Goal: Obtain resource: Download file/media

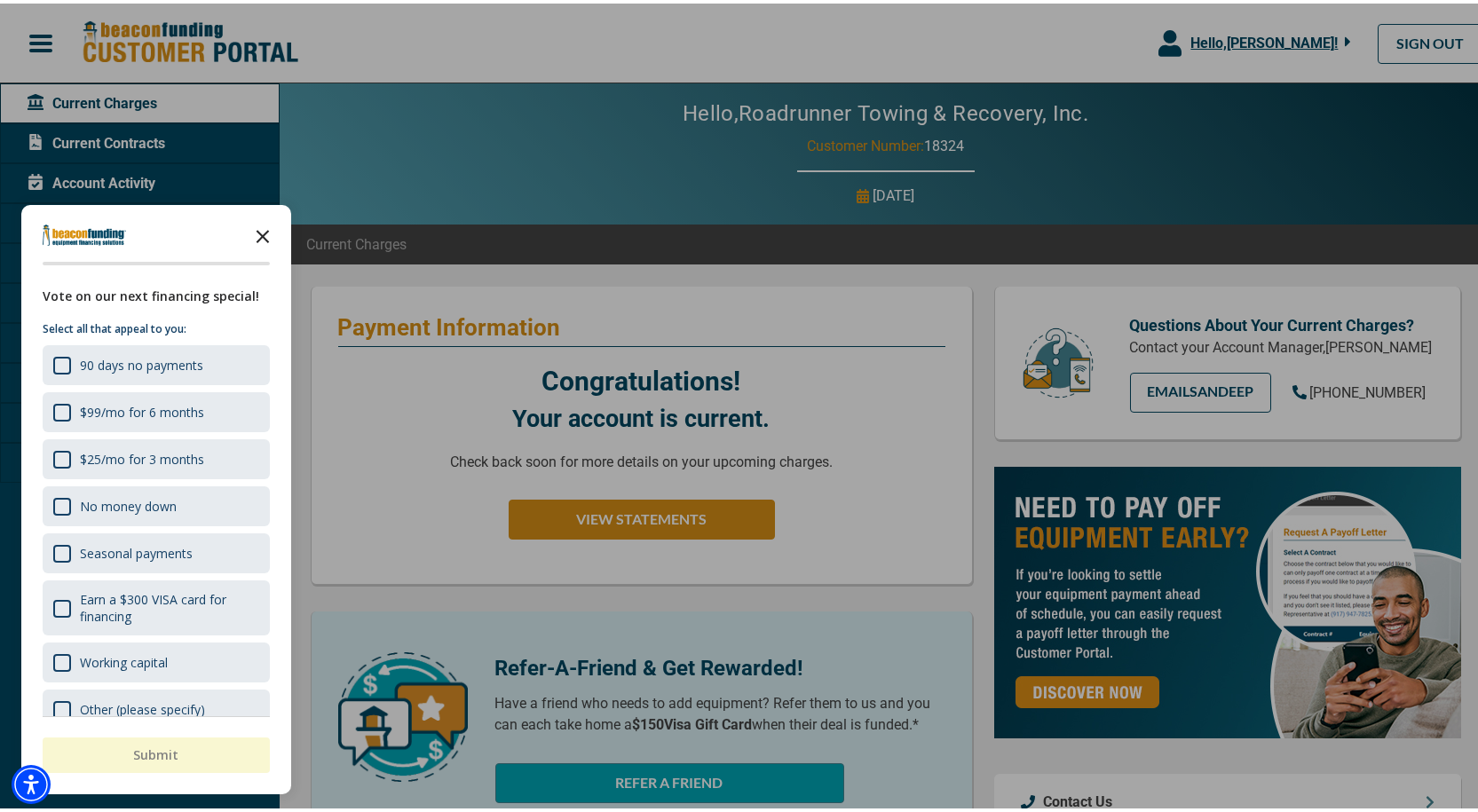
click at [262, 230] on icon "Close the survey" at bounding box center [262, 232] width 35 height 35
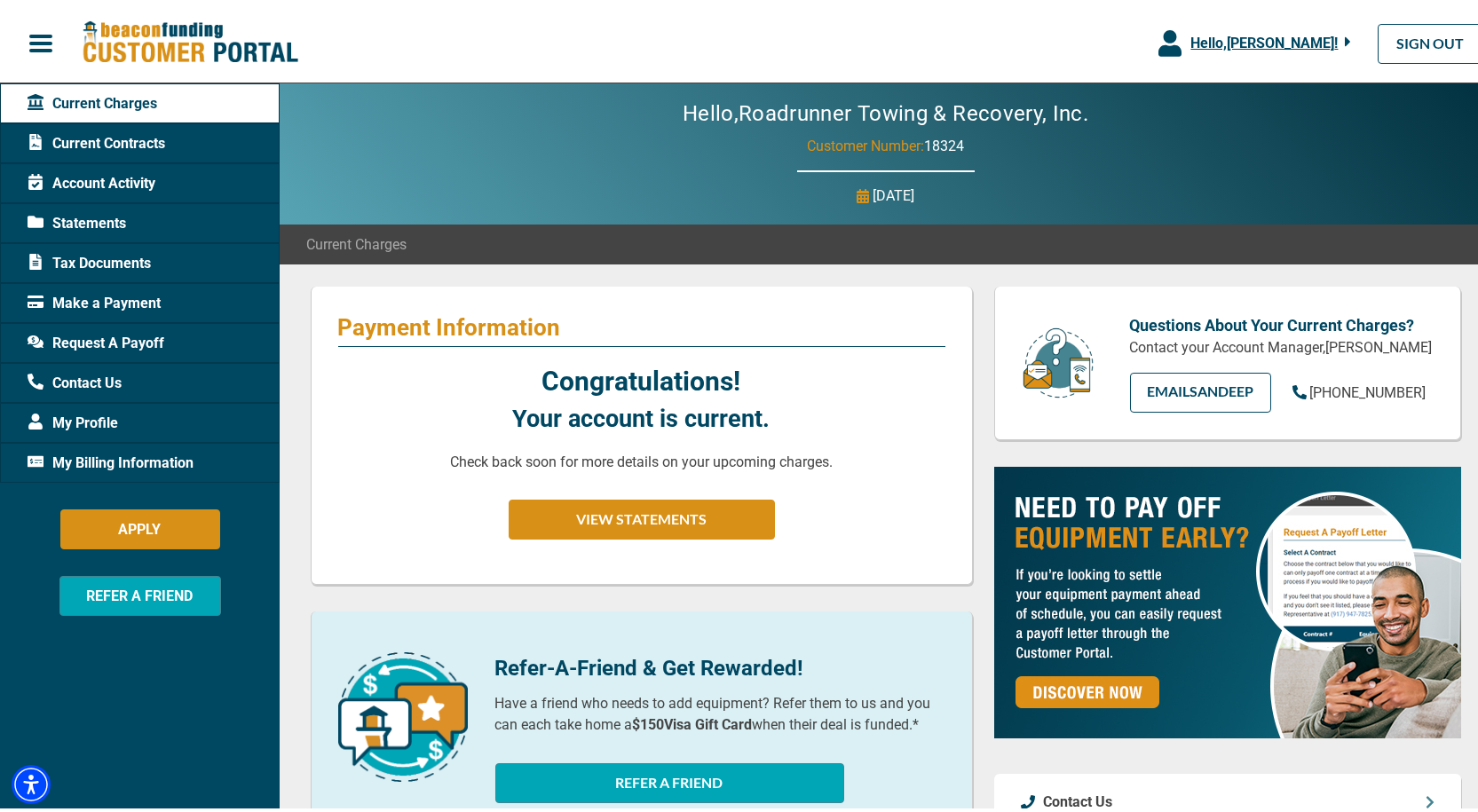
click at [88, 419] on span "My Profile" at bounding box center [73, 419] width 90 height 21
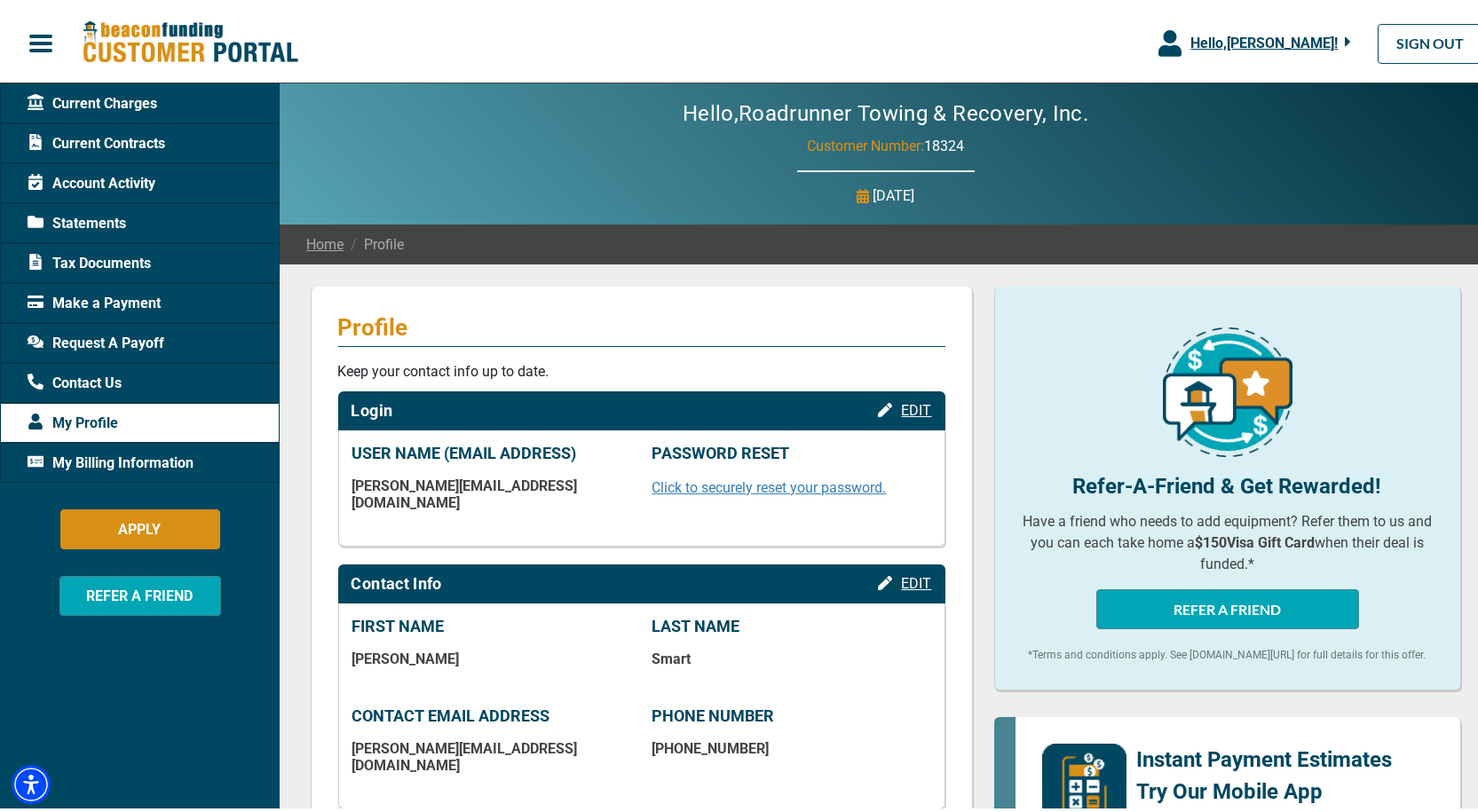
click at [1273, 43] on span "Hello, [PERSON_NAME] !" at bounding box center [1264, 39] width 147 height 17
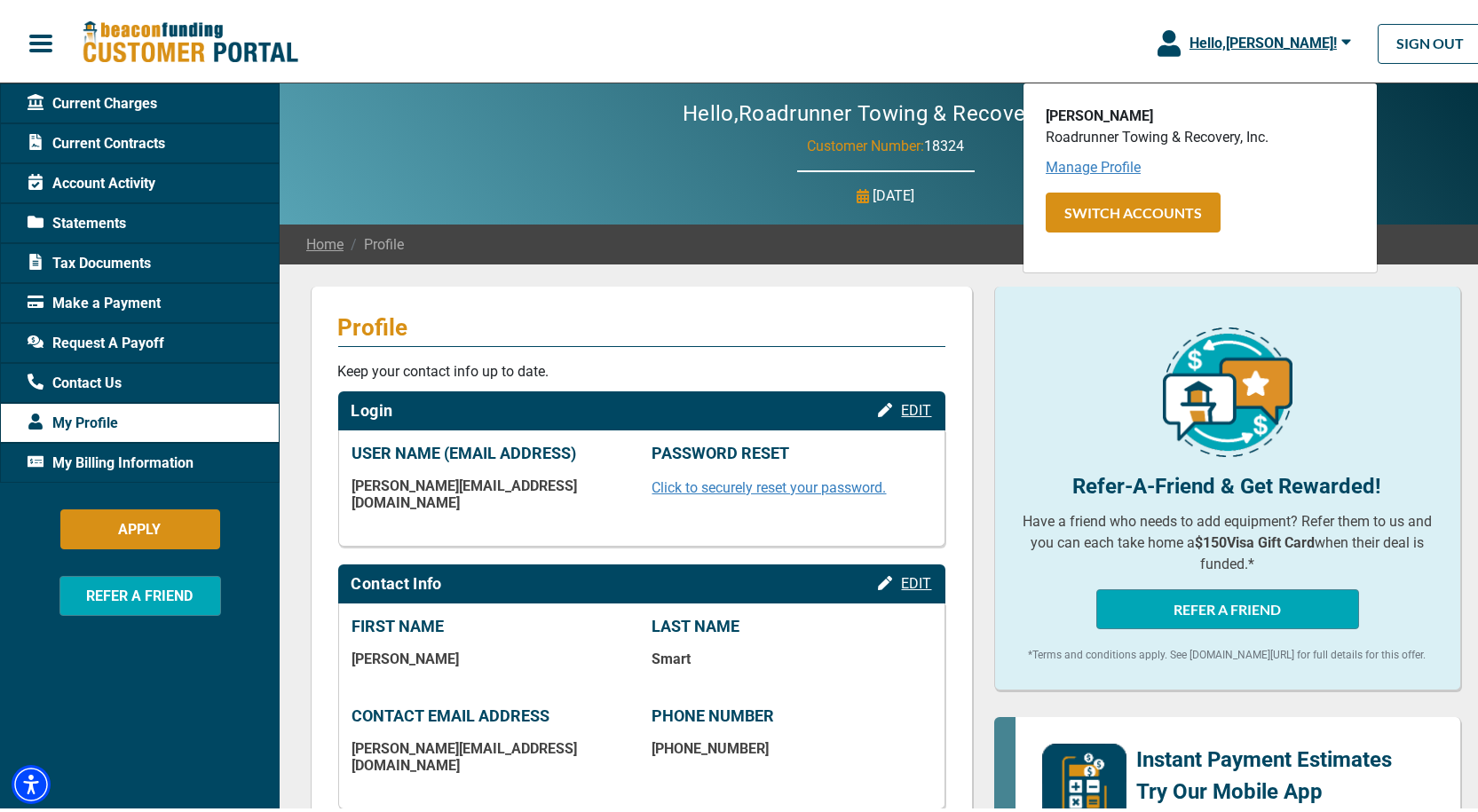
click at [1071, 166] on link "Manage Profile" at bounding box center [1093, 164] width 95 height 17
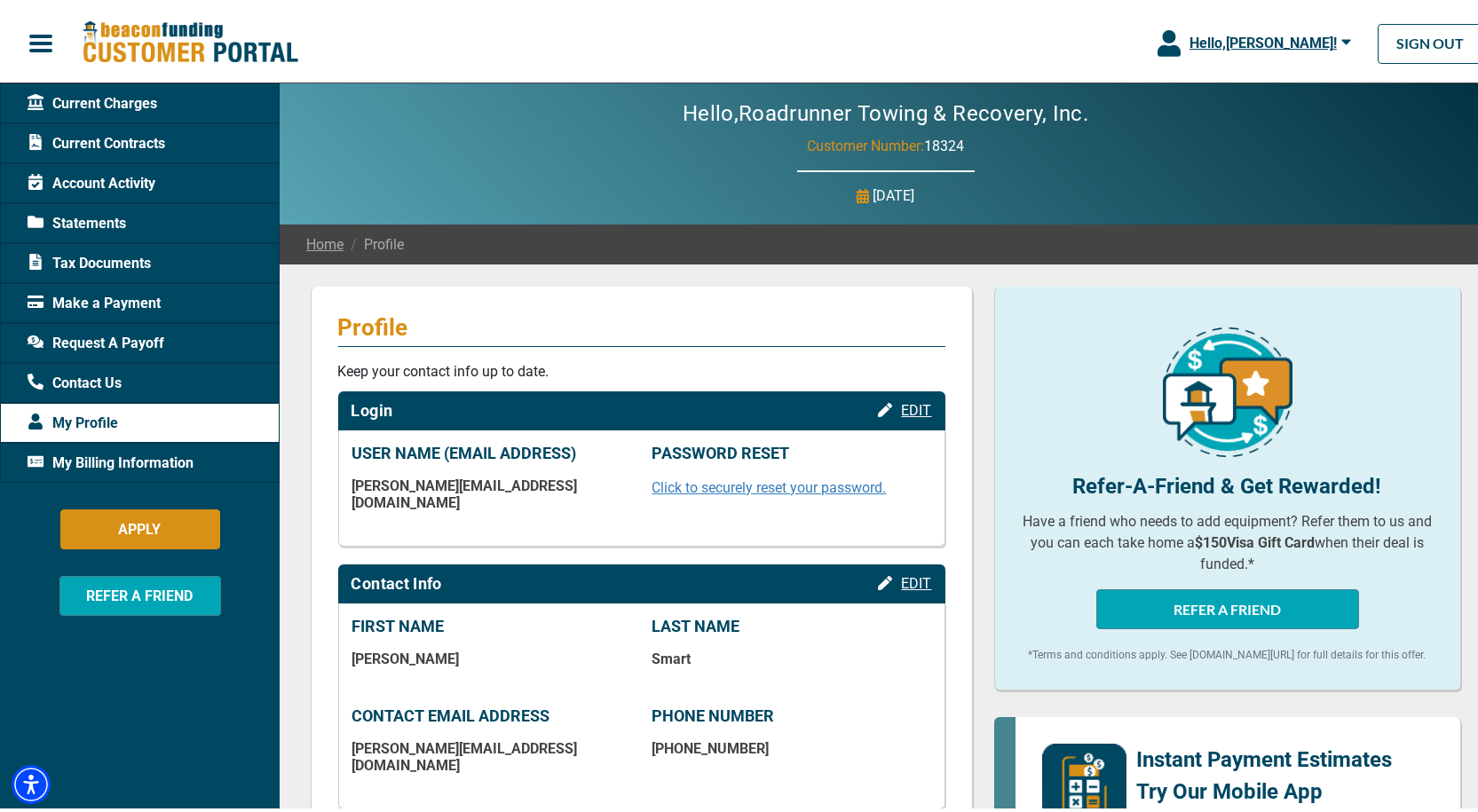
click at [110, 458] on span "My Billing Information" at bounding box center [111, 459] width 166 height 21
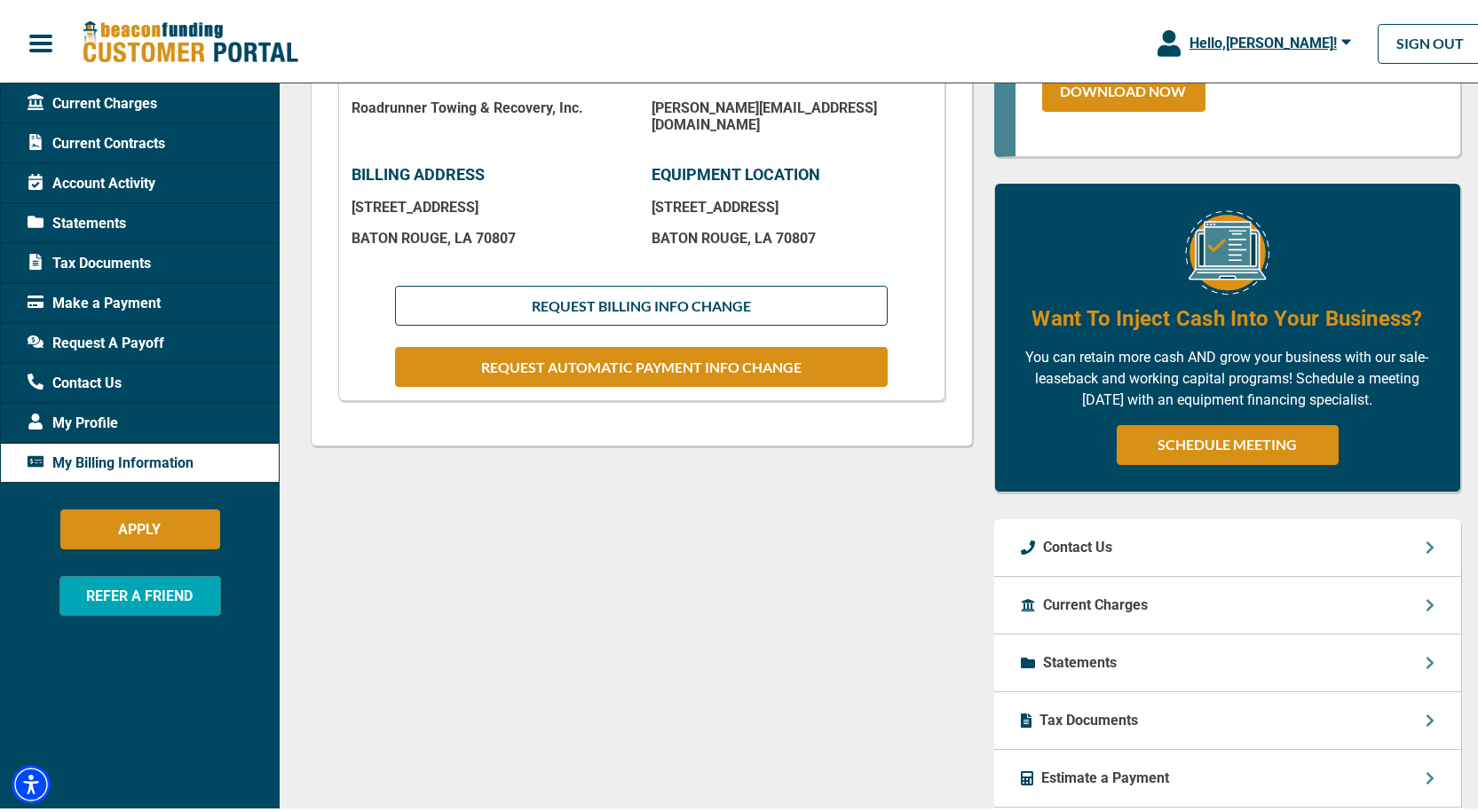
scroll to position [88, 0]
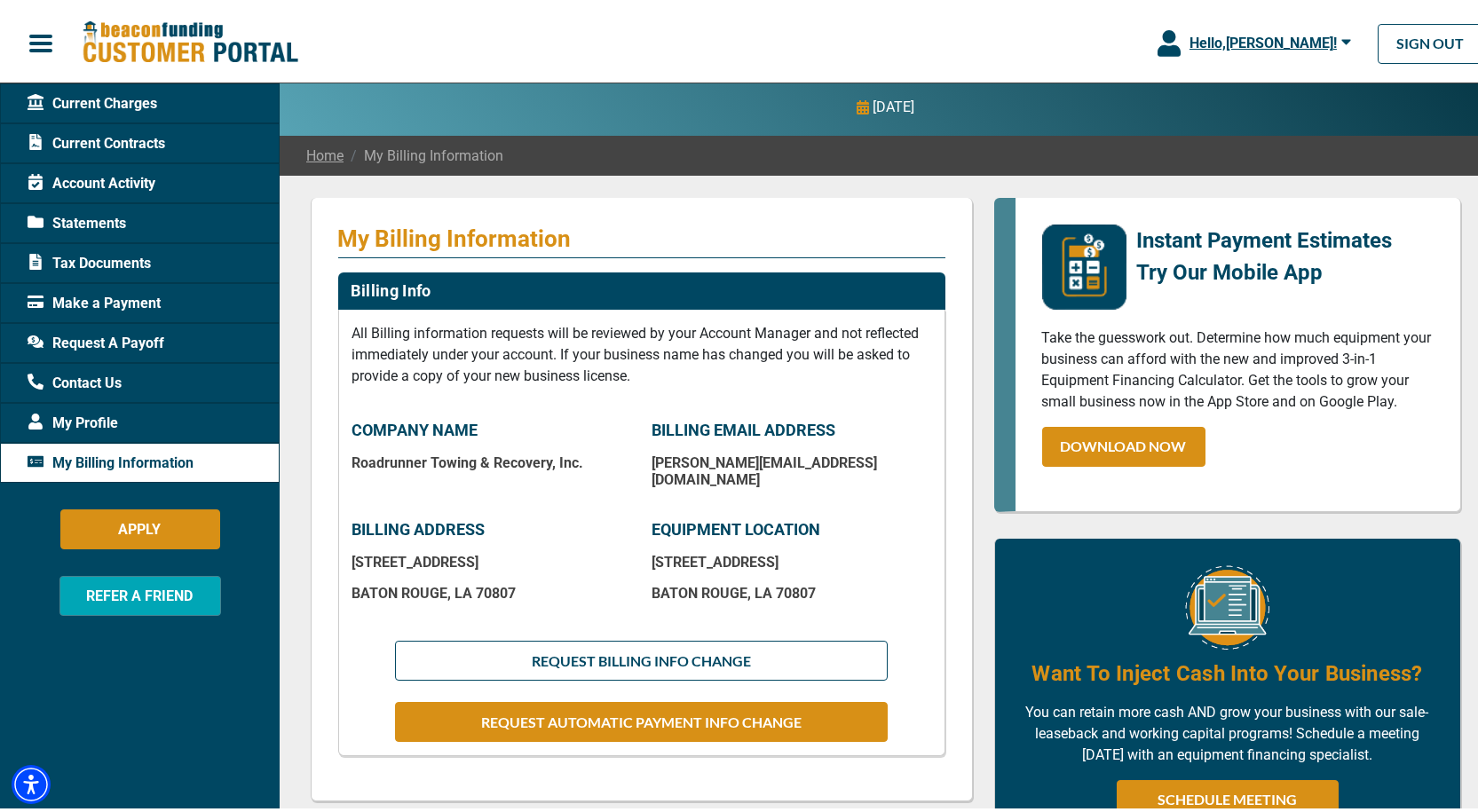
click at [73, 252] on span "Tax Documents" at bounding box center [89, 260] width 124 height 21
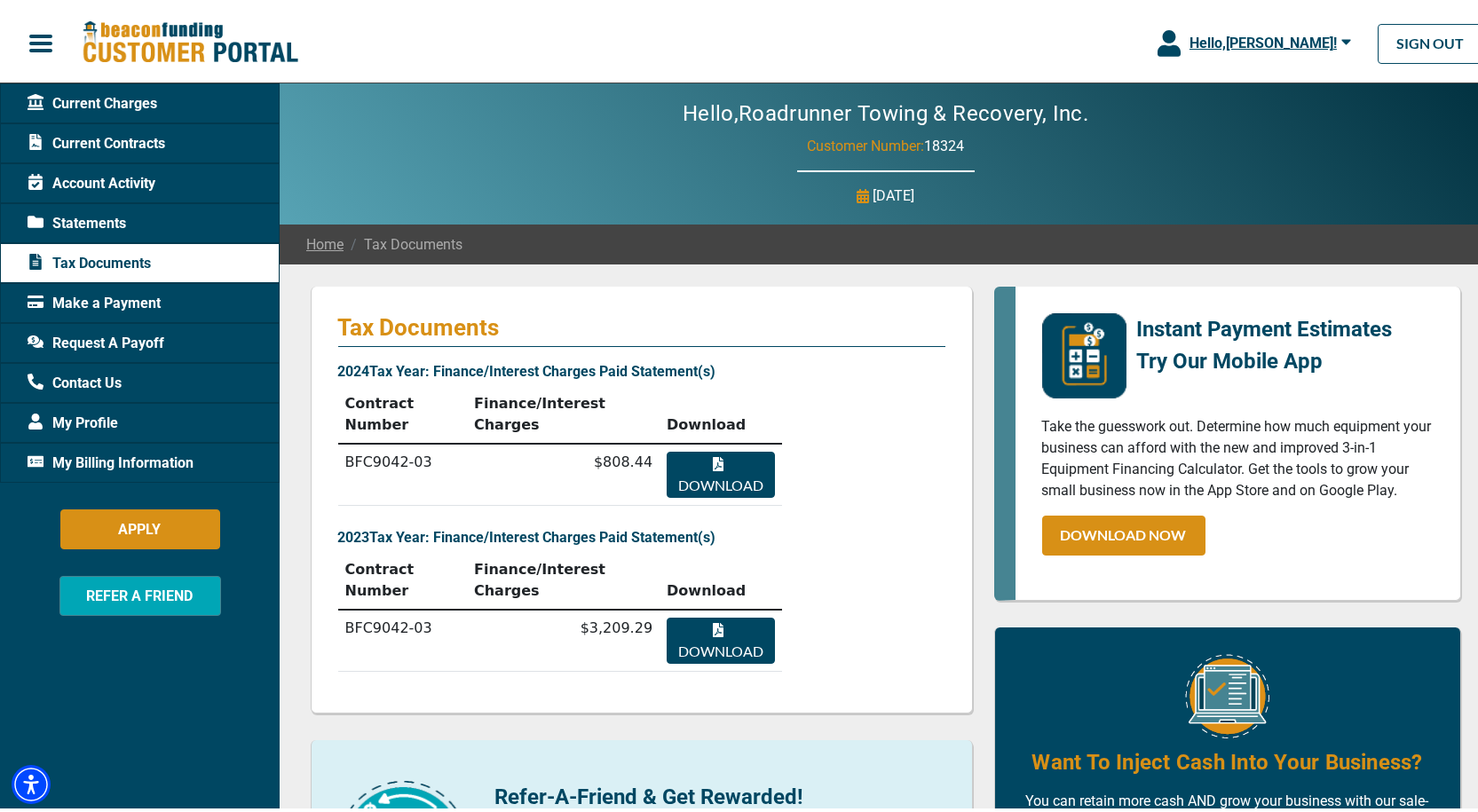
click at [699, 448] on button "Download" at bounding box center [720, 472] width 107 height 47
click at [81, 212] on span "Statements" at bounding box center [77, 220] width 99 height 21
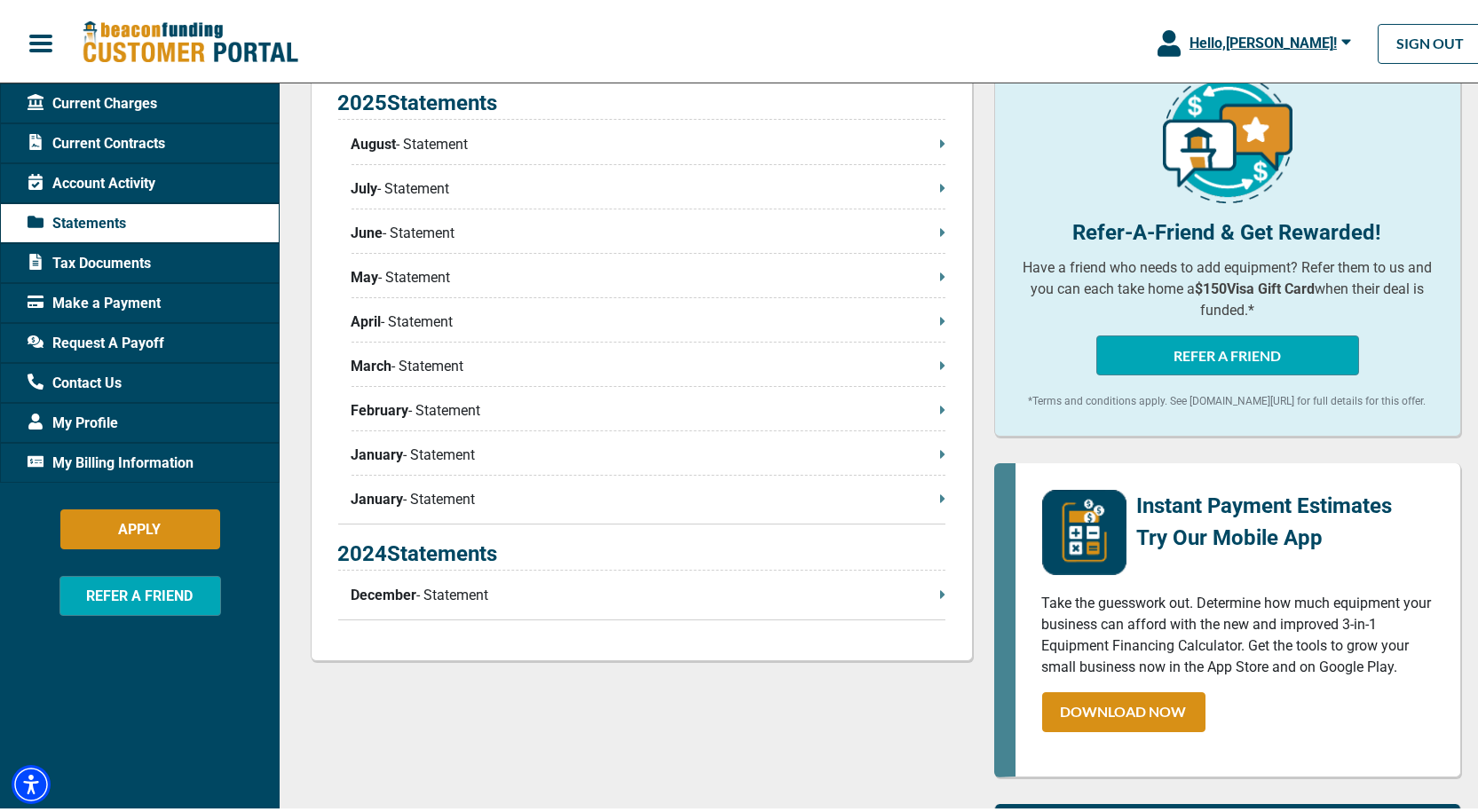
scroll to position [444, 0]
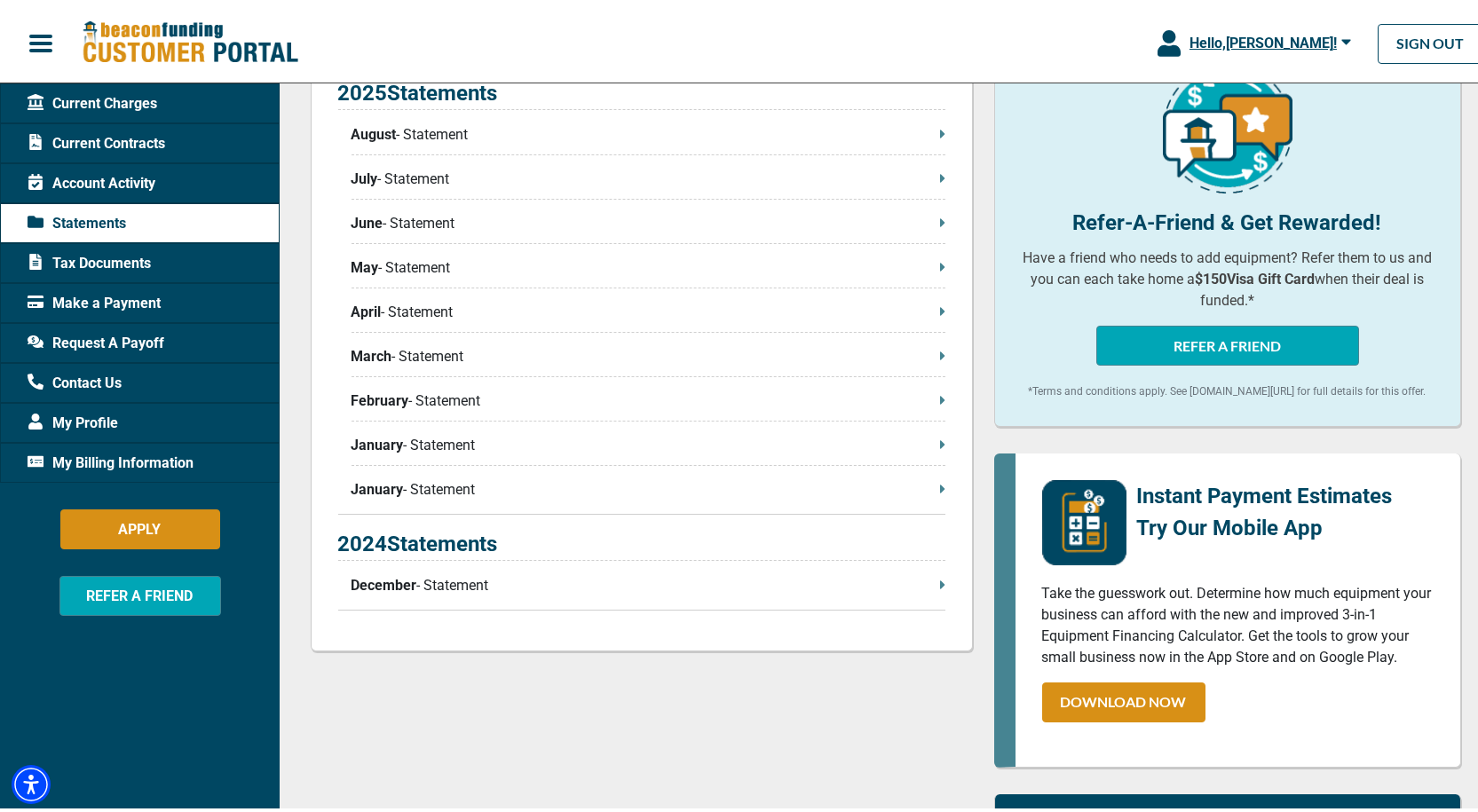
click at [446, 582] on p "December - Statement" at bounding box center [648, 582] width 594 height 21
click at [103, 179] on span "Account Activity" at bounding box center [91, 180] width 127 height 21
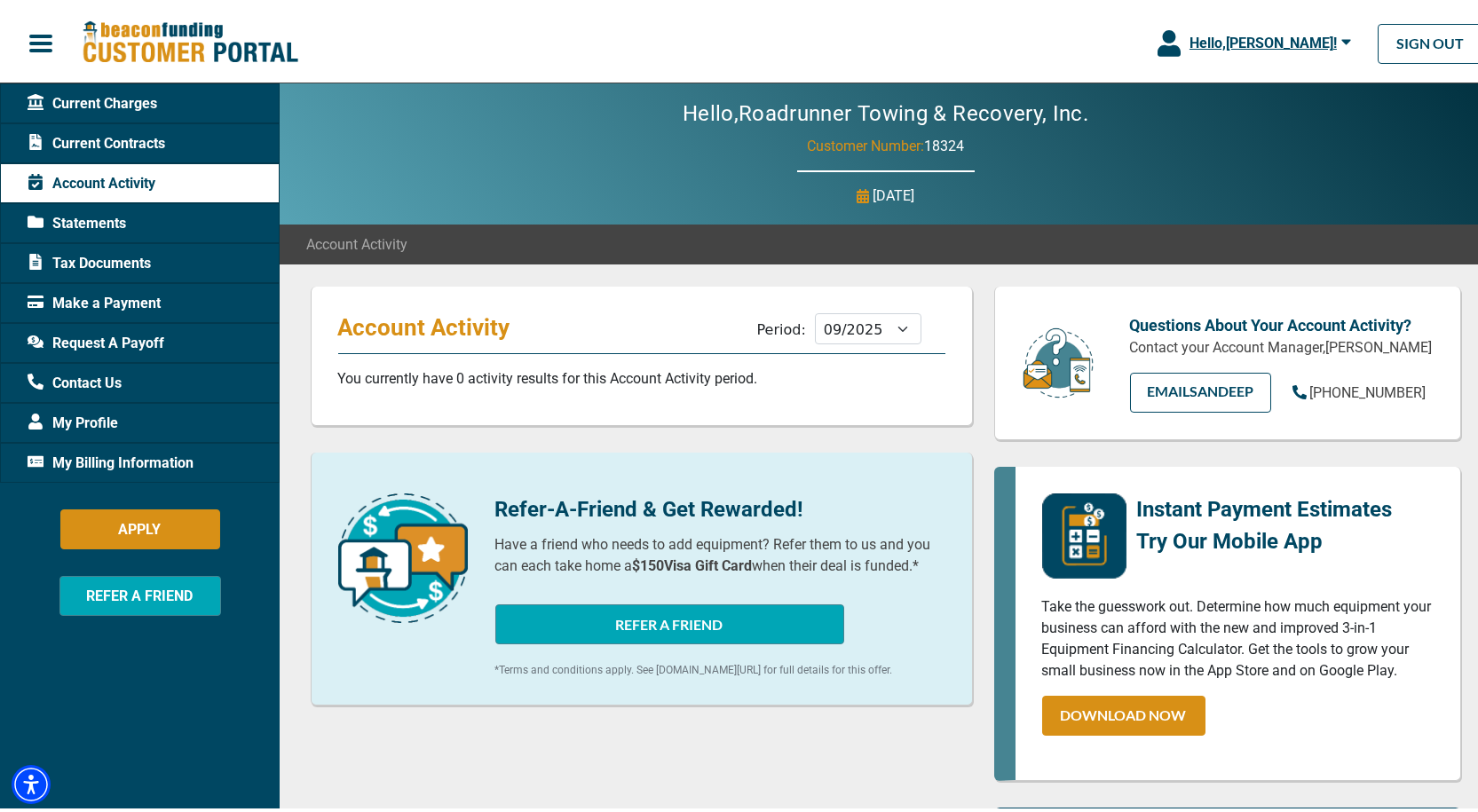
click at [88, 457] on span "My Billing Information" at bounding box center [111, 459] width 166 height 21
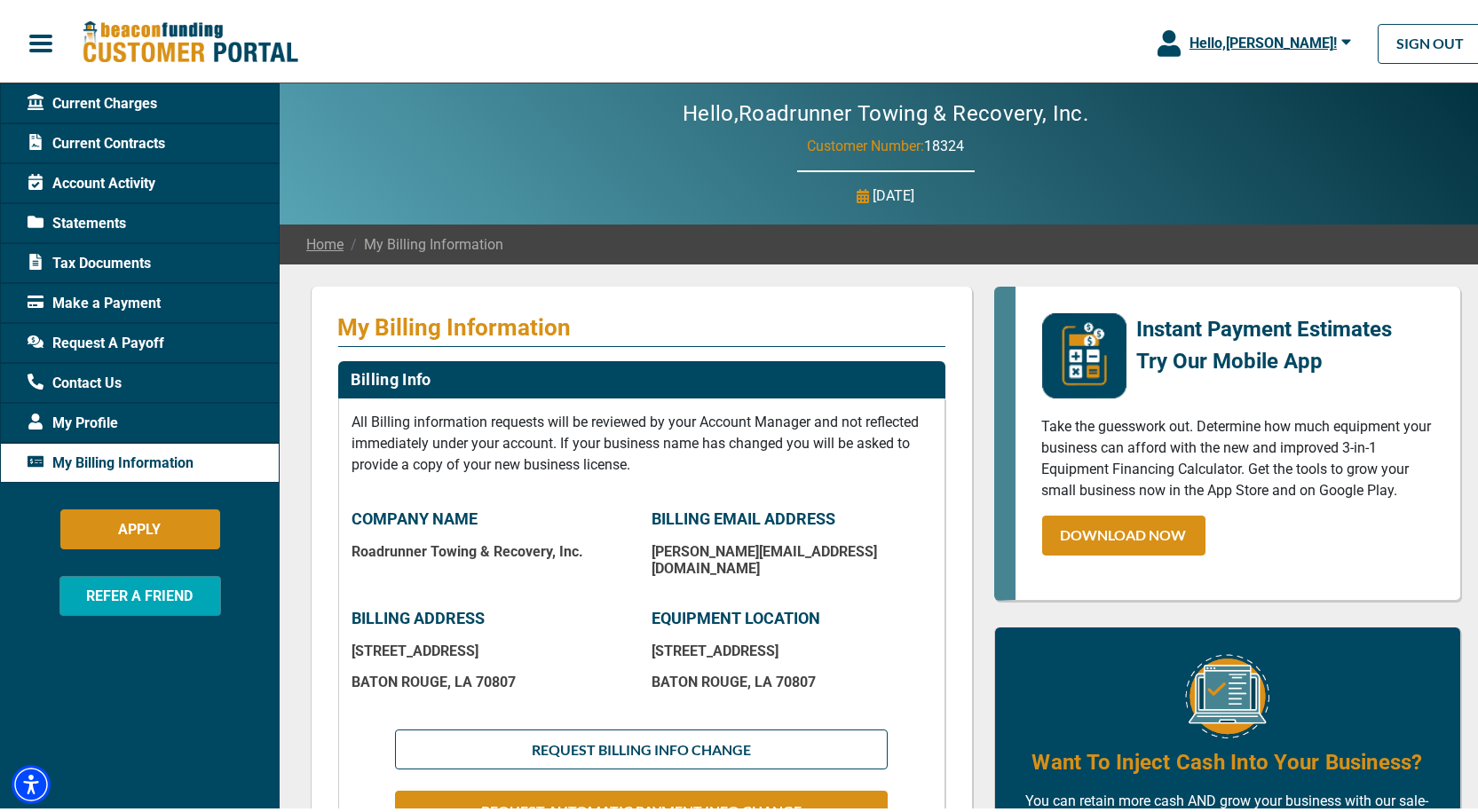
click at [94, 183] on span "Account Activity" at bounding box center [91, 180] width 127 height 21
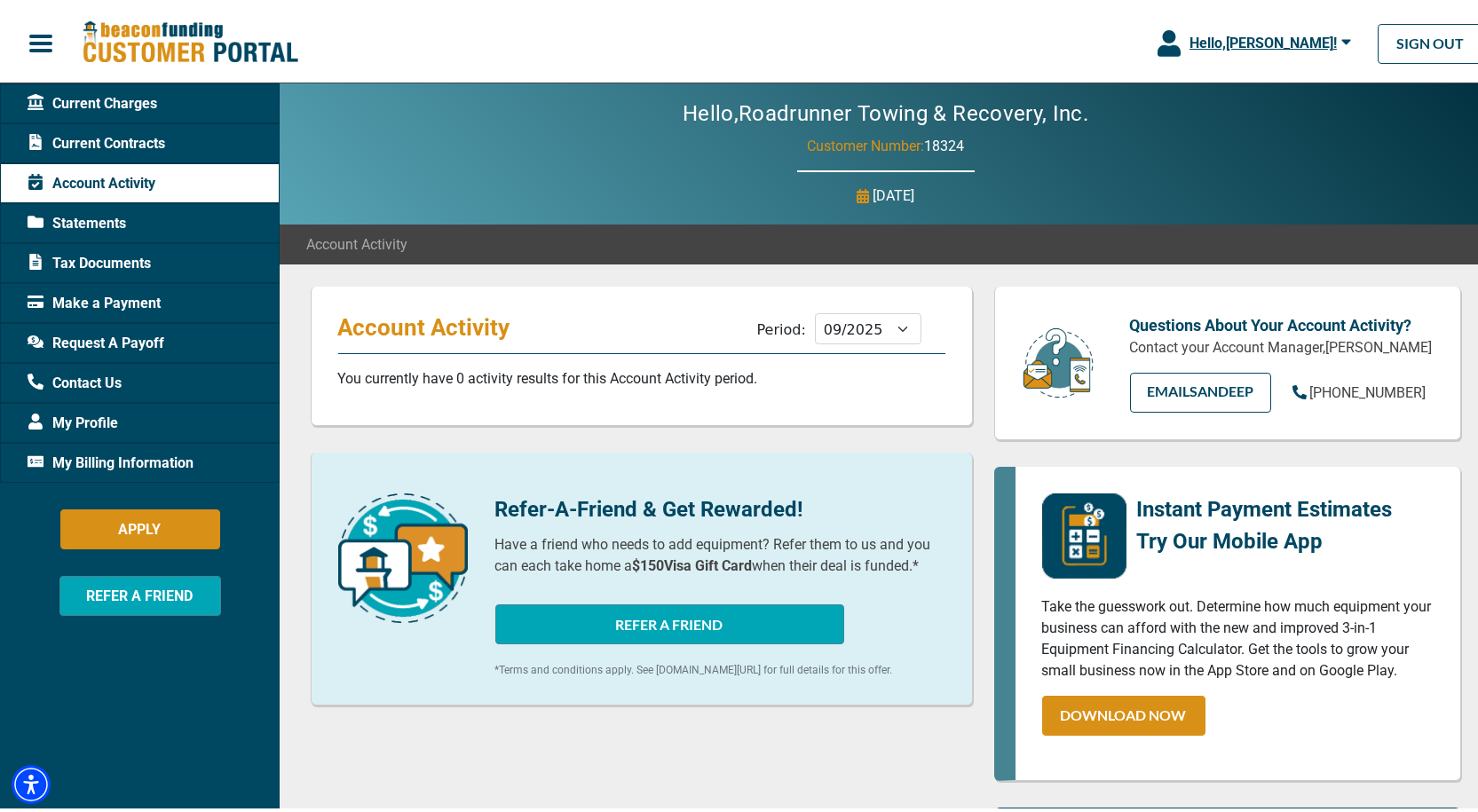
click at [97, 96] on span "Current Charges" at bounding box center [92, 100] width 129 height 21
